Goal: Task Accomplishment & Management: Use online tool/utility

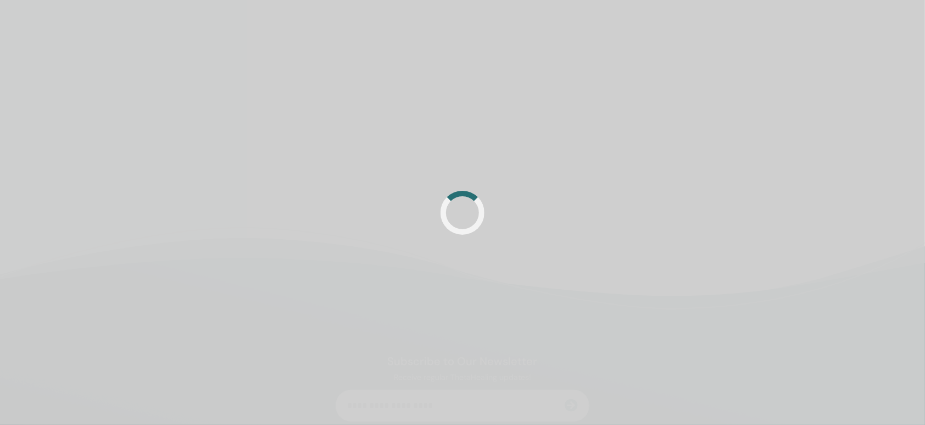
scroll to position [96, 0]
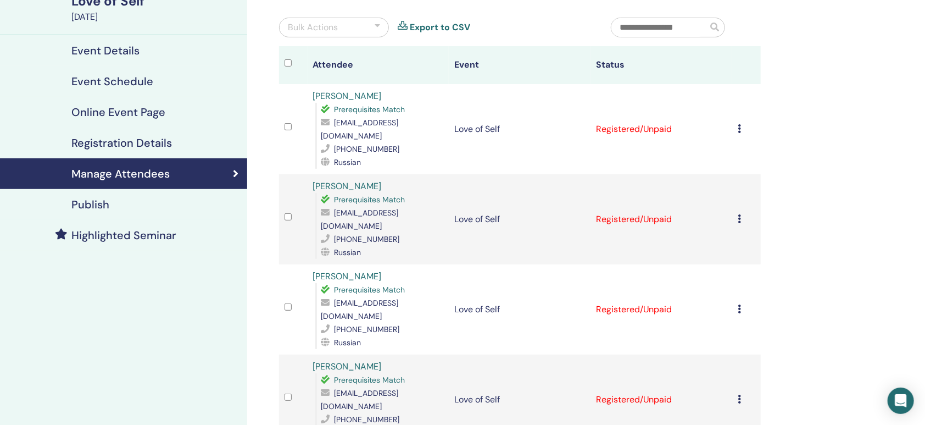
click at [738, 133] on icon at bounding box center [739, 128] width 3 height 9
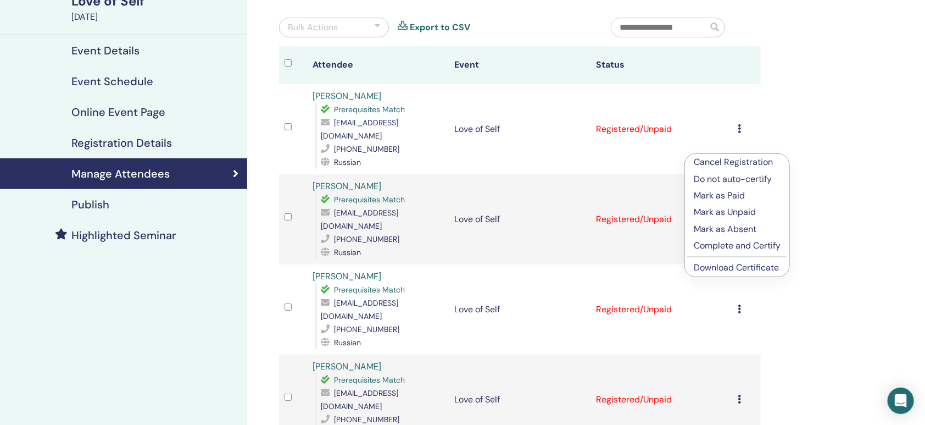
click at [781, 252] on p "Complete and Certify" at bounding box center [737, 245] width 87 height 13
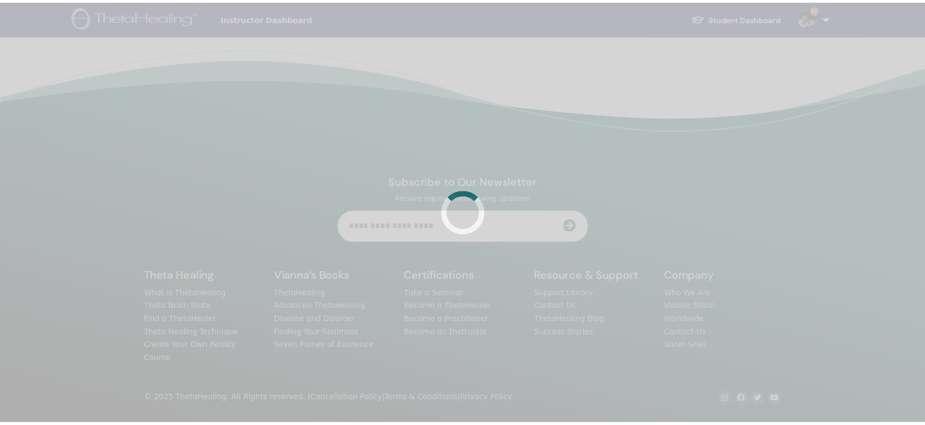
scroll to position [96, 0]
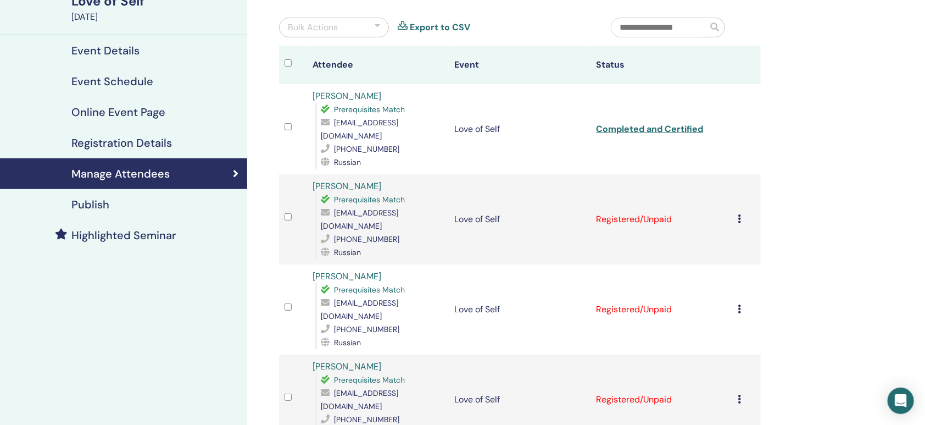
click at [738, 223] on icon at bounding box center [739, 218] width 3 height 9
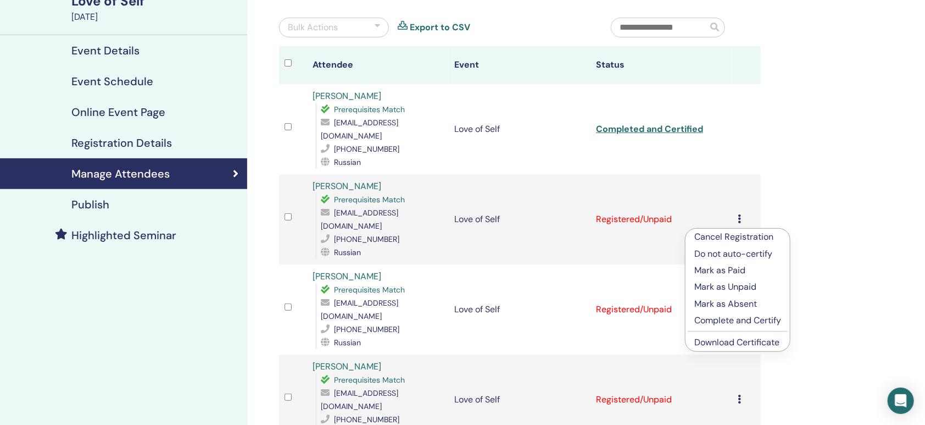
click at [781, 327] on p "Complete and Certify" at bounding box center [737, 320] width 87 height 13
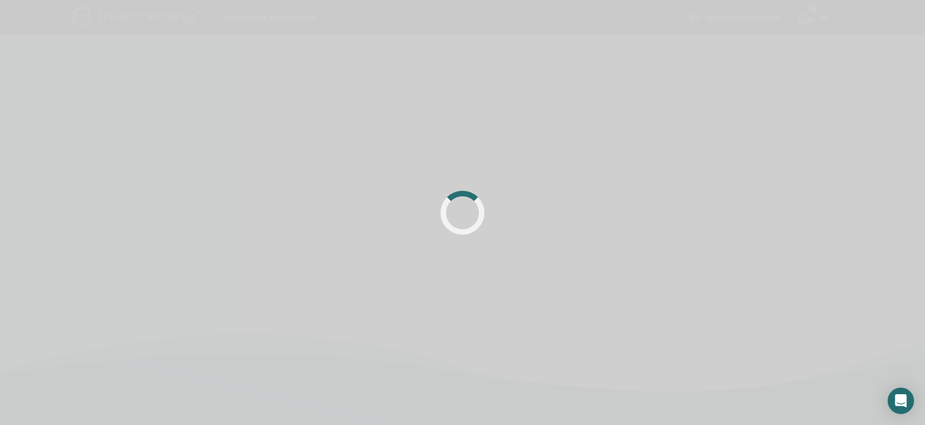
scroll to position [96, 0]
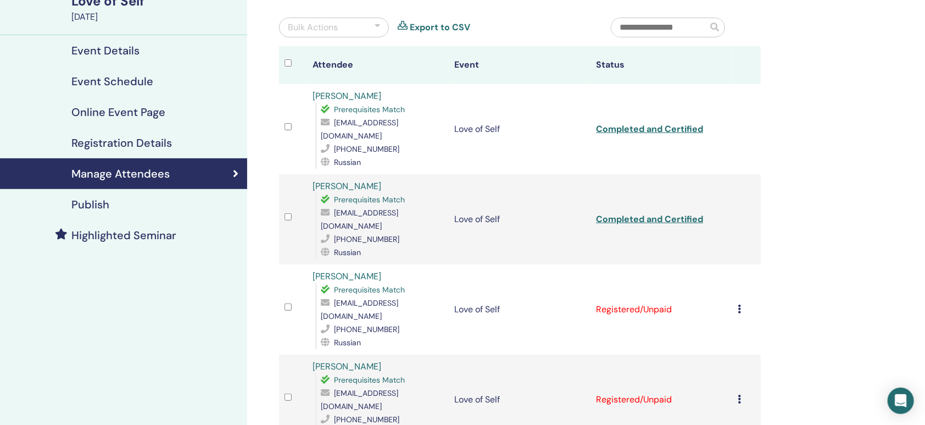
click at [738, 309] on div "Cancel Registration Do not auto-certify Mark as Paid Mark as Unpaid Mark as Abs…" at bounding box center [747, 309] width 18 height 13
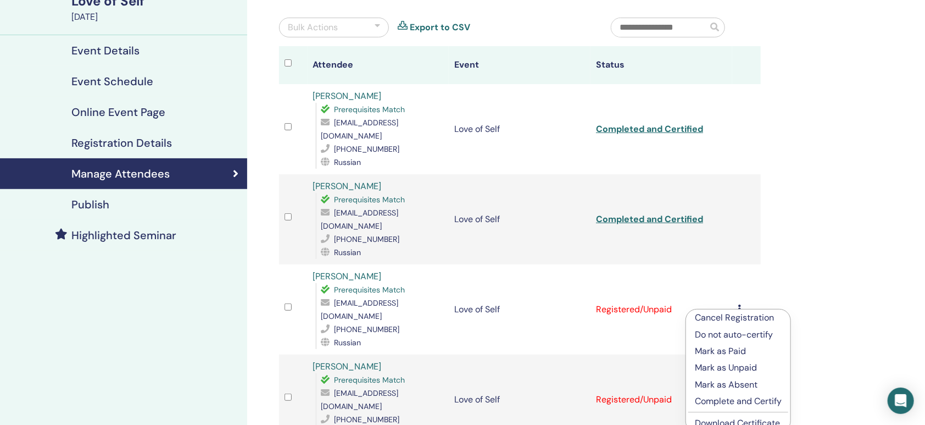
click at [782, 408] on p "Complete and Certify" at bounding box center [738, 400] width 87 height 13
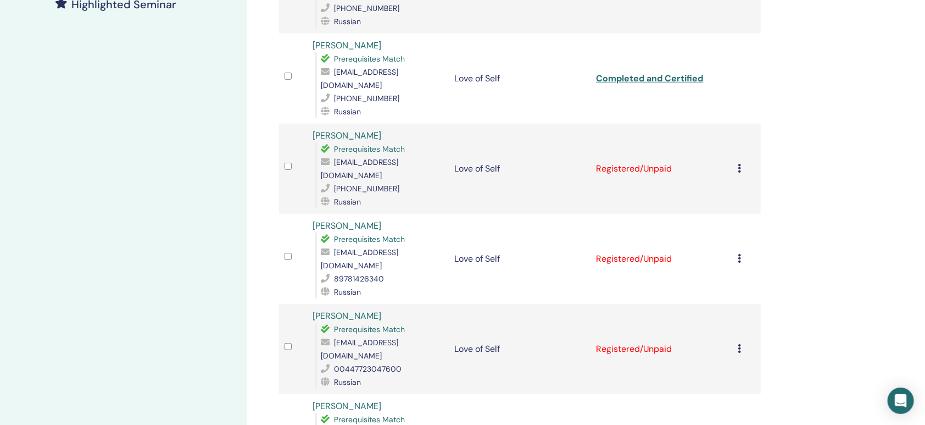
scroll to position [333, 0]
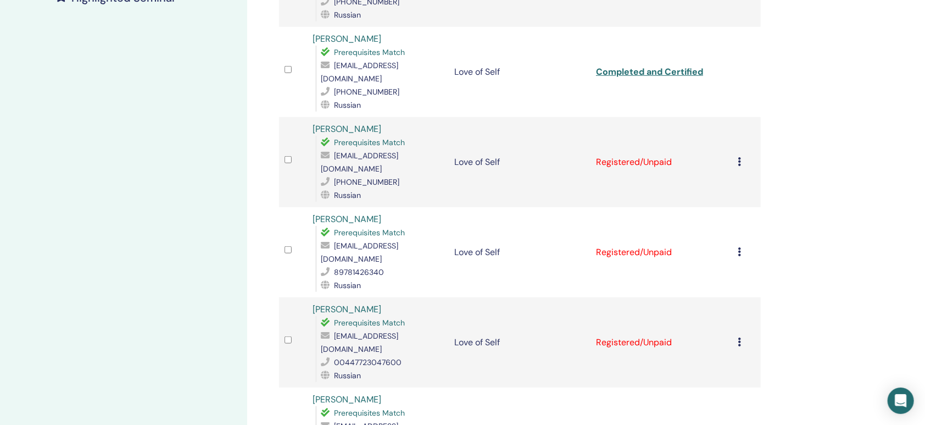
click at [738, 157] on icon at bounding box center [739, 161] width 3 height 9
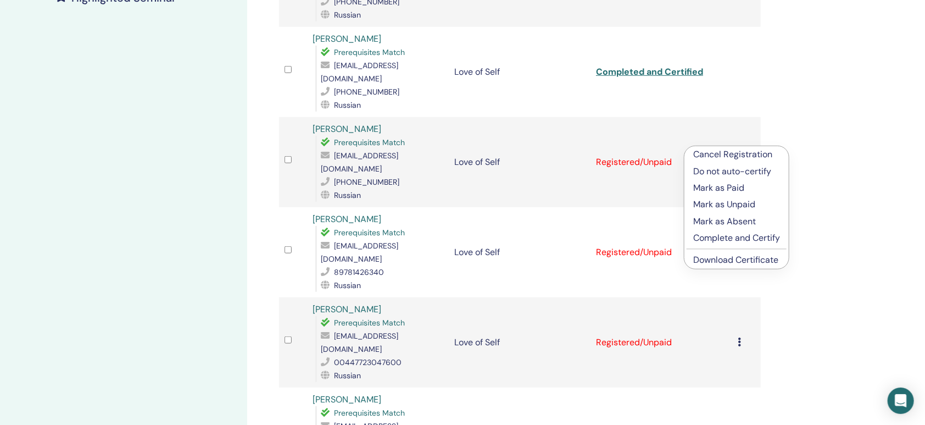
click at [780, 244] on p "Complete and Certify" at bounding box center [736, 237] width 87 height 13
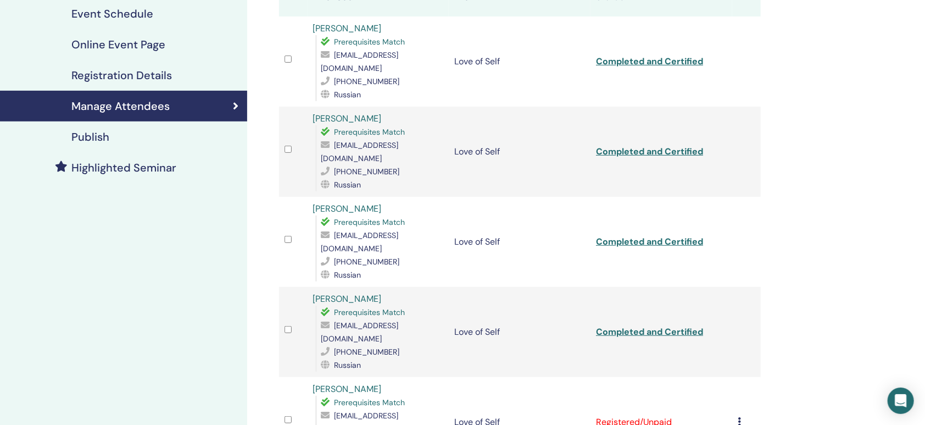
scroll to position [312, 0]
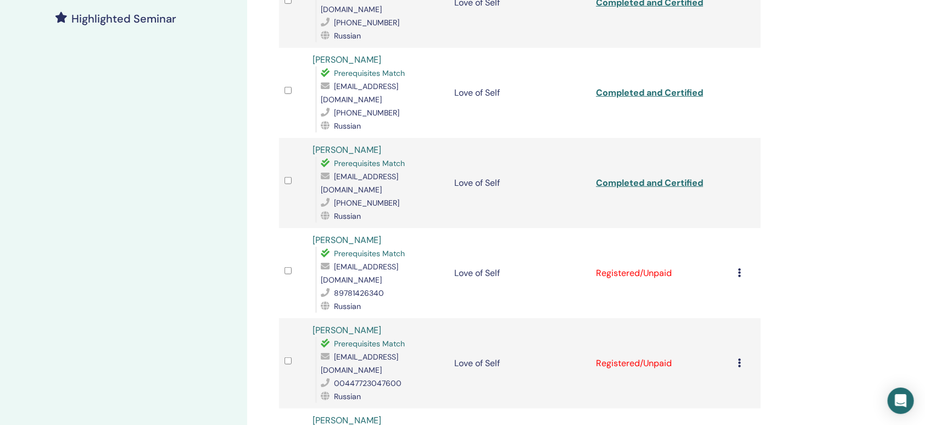
click at [738, 268] on icon at bounding box center [739, 272] width 3 height 9
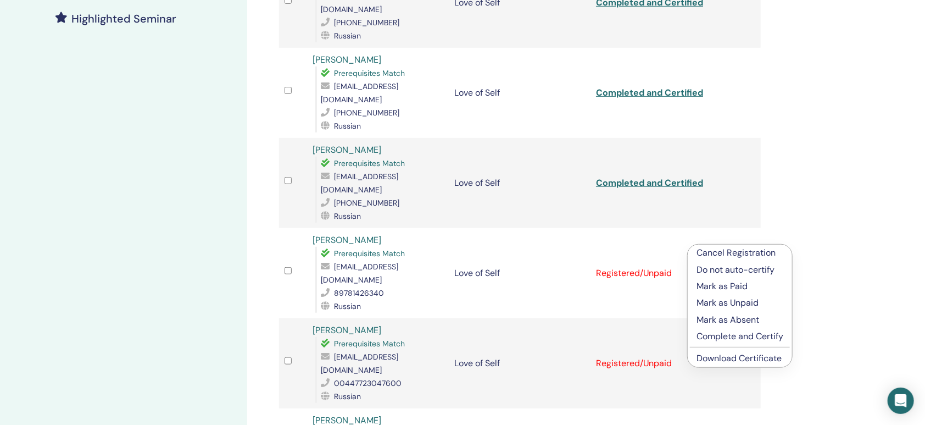
click at [781, 343] on p "Complete and Certify" at bounding box center [740, 336] width 87 height 13
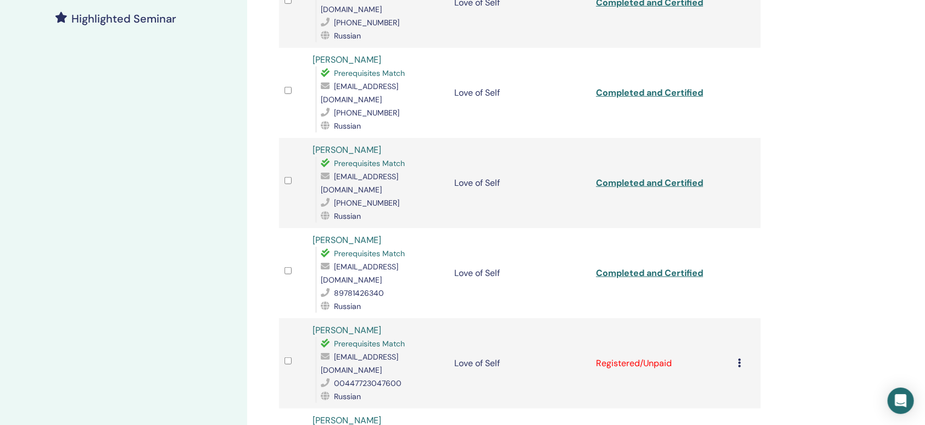
scroll to position [312, 0]
click at [738, 358] on icon at bounding box center [739, 362] width 3 height 9
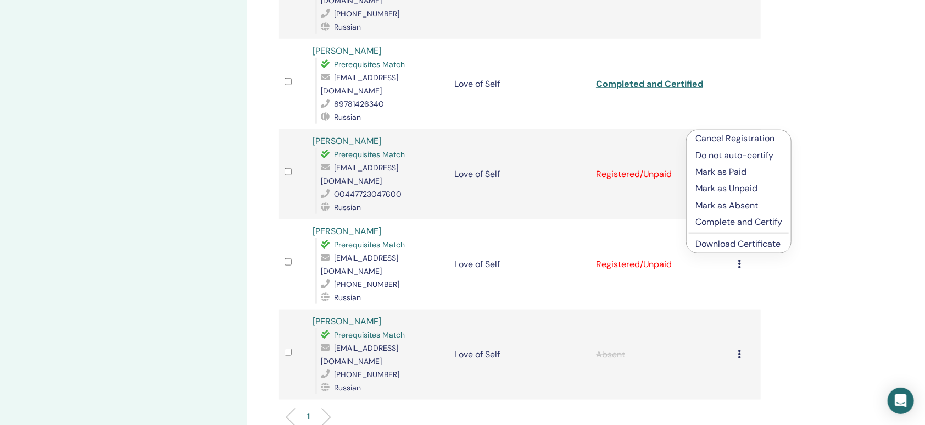
scroll to position [503, 0]
click at [782, 227] on p "Complete and Certify" at bounding box center [739, 220] width 87 height 13
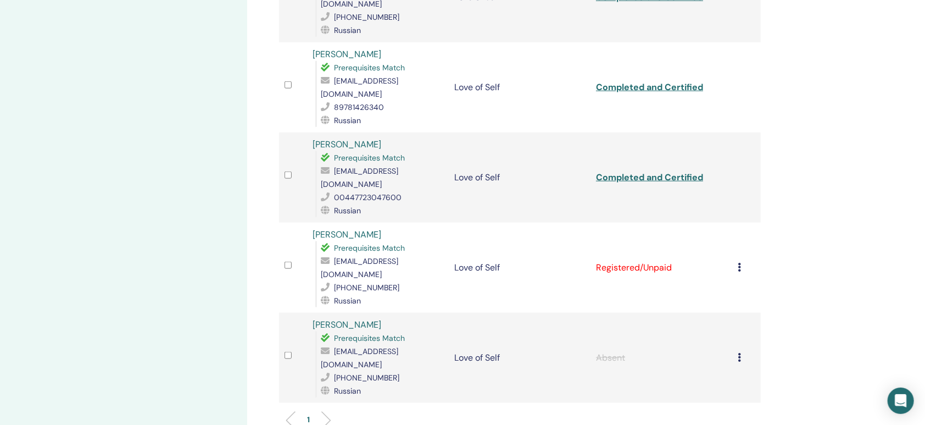
scroll to position [519, 0]
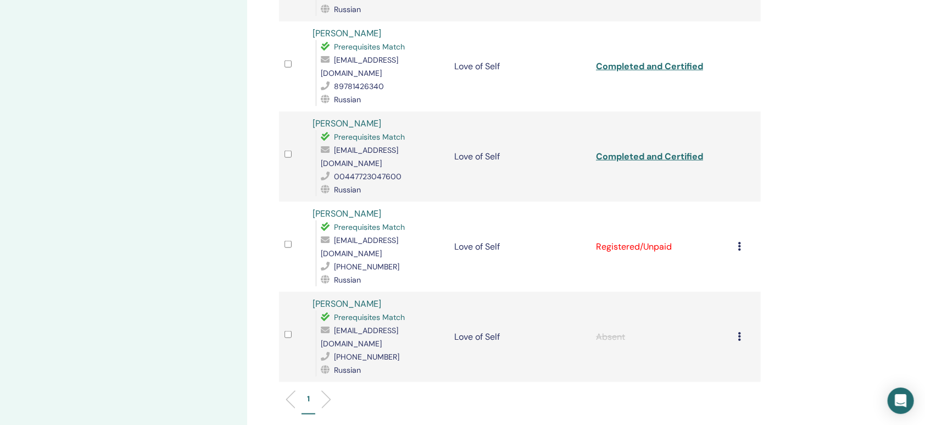
click at [738, 242] on icon at bounding box center [739, 246] width 3 height 9
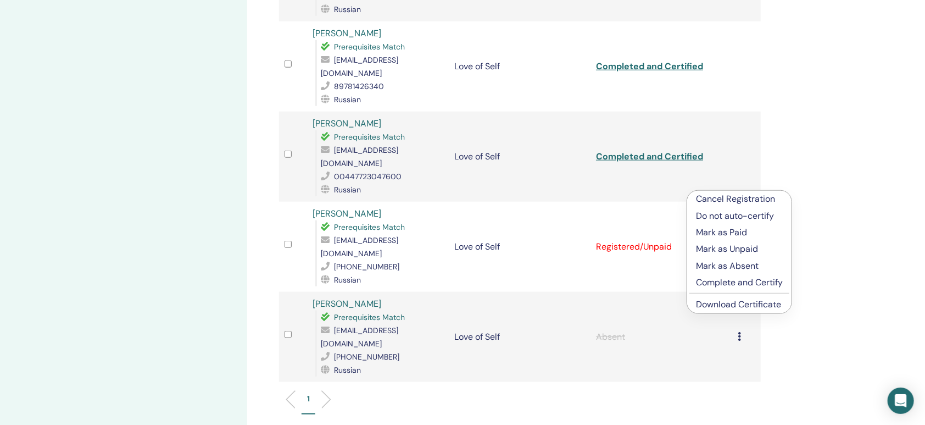
click at [780, 289] on p "Complete and Certify" at bounding box center [739, 282] width 87 height 13
